Goal: Task Accomplishment & Management: Manage account settings

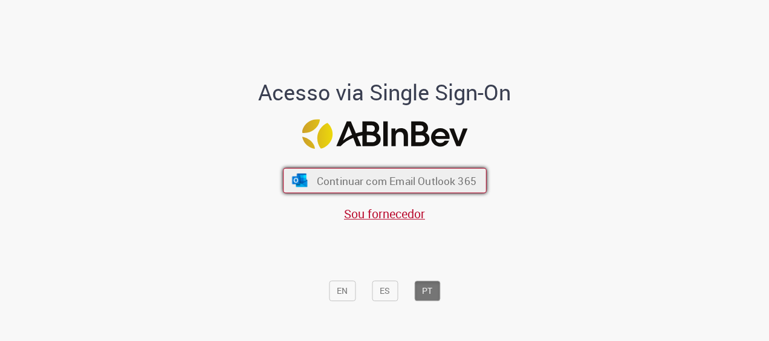
click at [377, 174] on span "Continuar com Email Outlook 365" at bounding box center [396, 181] width 160 height 14
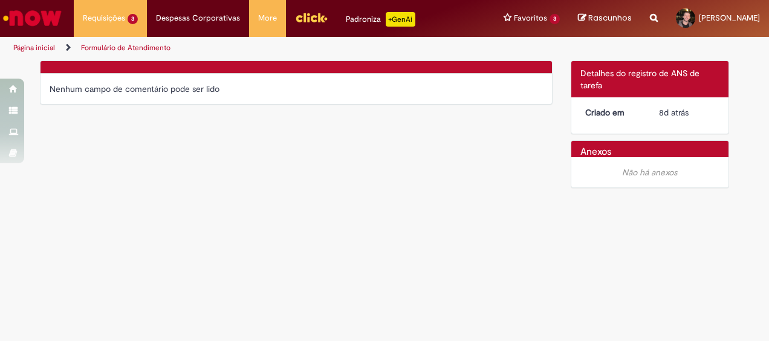
drag, startPoint x: 131, startPoint y: 98, endPoint x: 126, endPoint y: 82, distance: 16.4
click at [131, 98] on div "Nenhum campo de comentário pode ser lido" at bounding box center [296, 89] width 511 height 30
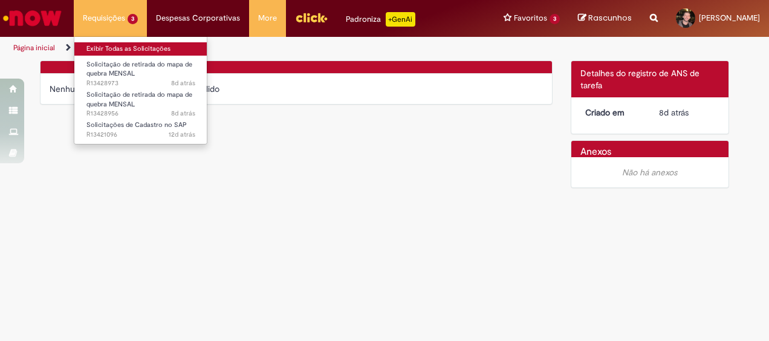
click at [113, 51] on link "Exibir Todas as Solicitações" at bounding box center [140, 48] width 133 height 13
